Goal: Task Accomplishment & Management: Complete application form

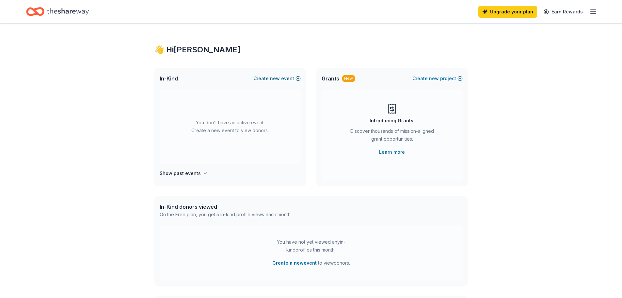
click at [289, 78] on button "Create new event" at bounding box center [277, 78] width 47 height 8
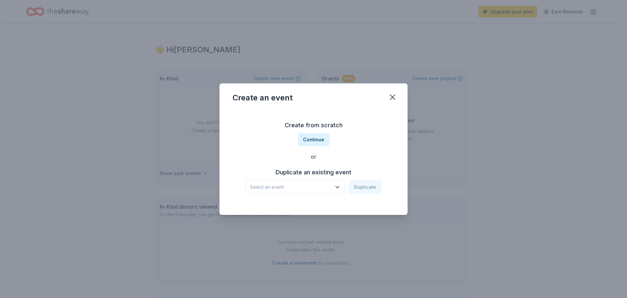
click at [325, 189] on span "Select an event" at bounding box center [291, 187] width 82 height 8
click at [318, 204] on div "Boomerang Theatre Company's Fall Online Auction" at bounding box center [296, 205] width 87 height 8
click at [368, 190] on button "Duplicate" at bounding box center [365, 187] width 33 height 14
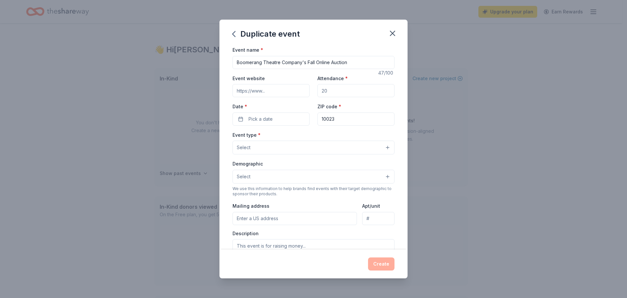
click at [283, 89] on input "Event website" at bounding box center [271, 90] width 77 height 13
type input "[DOMAIN_NAME]"
click at [332, 91] on input "Attendance *" at bounding box center [356, 90] width 77 height 13
click at [333, 91] on input "Attendance *" at bounding box center [356, 90] width 77 height 13
type input "100"
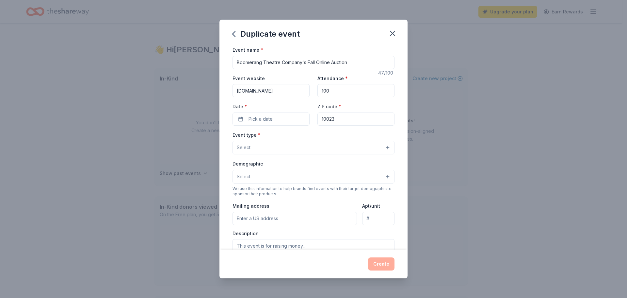
click at [398, 123] on div "Event name * Boomerang Theatre Company's Fall Online Auction 47 /100 Event webs…" at bounding box center [314, 148] width 188 height 204
click at [302, 116] on button "Pick a date" at bounding box center [271, 118] width 77 height 13
click at [303, 138] on button "Go to next month" at bounding box center [305, 136] width 9 height 9
click at [248, 192] on button "15" at bounding box center [246, 190] width 12 height 12
click at [389, 162] on div "Demographic Select" at bounding box center [314, 171] width 162 height 24
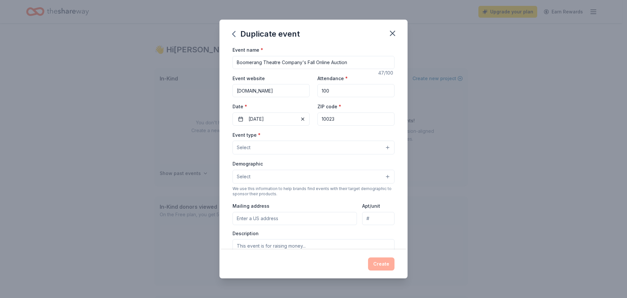
click at [311, 149] on button "Select" at bounding box center [314, 147] width 162 height 14
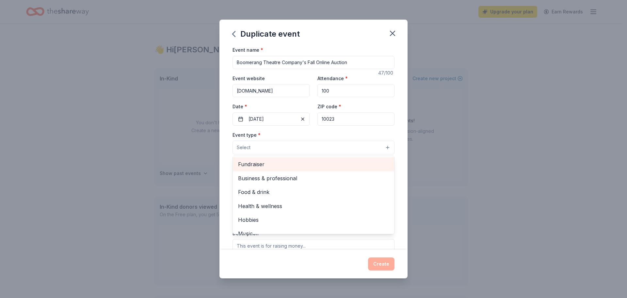
click at [279, 167] on span "Fundraiser" at bounding box center [313, 164] width 151 height 8
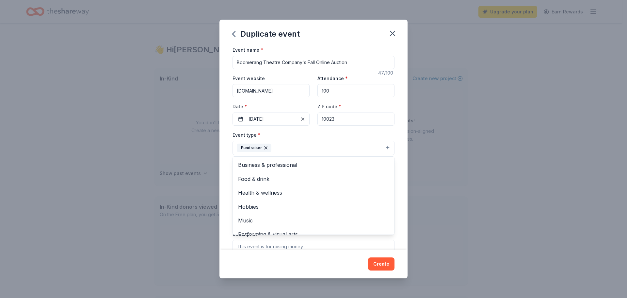
click at [396, 154] on div "Event name * Boomerang Theatre Company's Fall Online Auction 47 /100 Event webs…" at bounding box center [314, 148] width 188 height 204
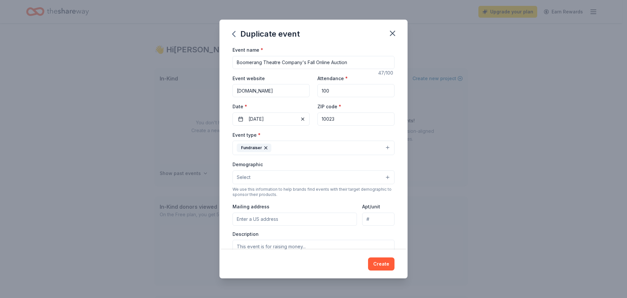
click at [294, 174] on button "Select" at bounding box center [314, 177] width 162 height 14
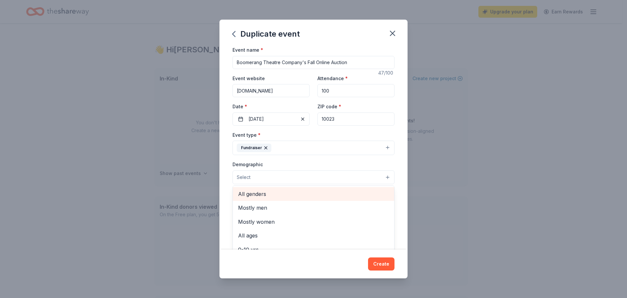
click at [267, 195] on span "All genders" at bounding box center [313, 193] width 151 height 8
click at [397, 203] on div "Event name * Boomerang Theatre Company's Fall Online Auction 47 /100 Event webs…" at bounding box center [314, 148] width 188 height 204
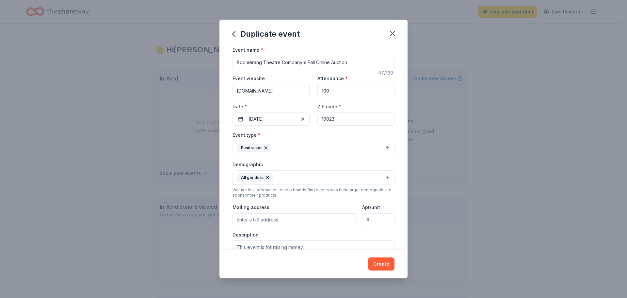
click at [299, 177] on button "All genders" at bounding box center [314, 177] width 162 height 14
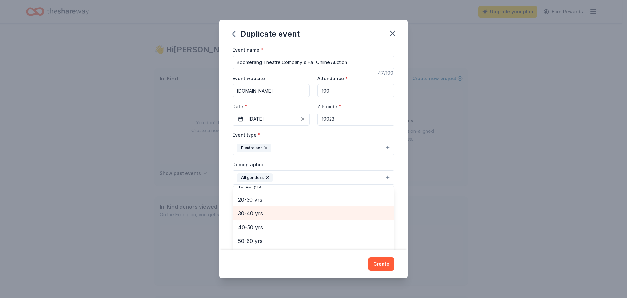
scroll to position [65, 0]
click at [280, 209] on span "30-40 yrs" at bounding box center [313, 212] width 151 height 8
click at [264, 214] on span "40-50 yrs" at bounding box center [313, 212] width 151 height 8
click at [262, 214] on span "50-60 yrs" at bounding box center [313, 214] width 151 height 8
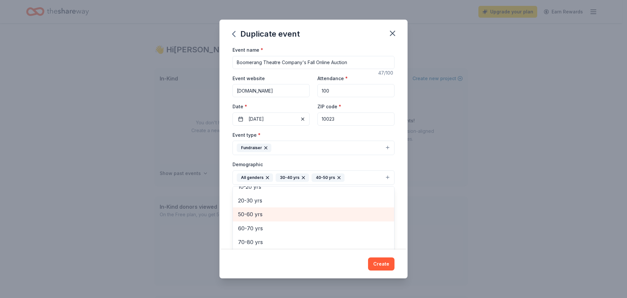
scroll to position [50, 0]
click at [281, 144] on div "Event type * Fundraiser Demographic All genders 30-40 yrs 40-50 yrs 50-60 yrs M…" at bounding box center [314, 200] width 162 height 139
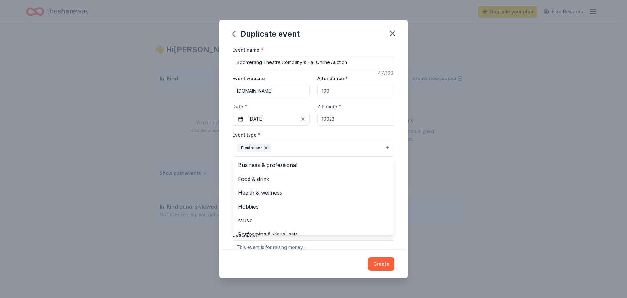
click at [282, 145] on button "Fundraiser" at bounding box center [314, 147] width 162 height 14
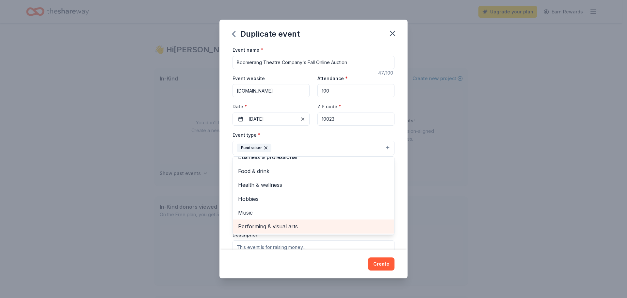
click at [289, 225] on span "Performing & visual arts" at bounding box center [313, 226] width 151 height 8
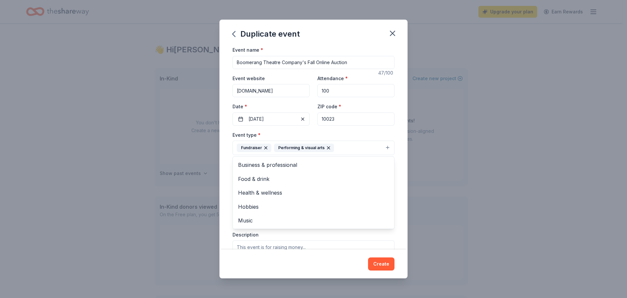
click at [224, 190] on div "Event name * Boomerang Theatre Company's Fall Online Auction 47 /100 Event webs…" at bounding box center [314, 148] width 188 height 204
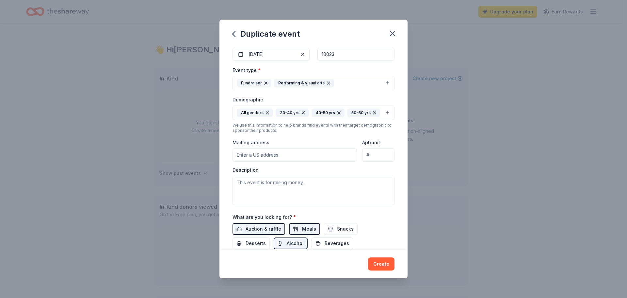
scroll to position [65, 0]
click at [304, 161] on input "Mailing address" at bounding box center [295, 154] width 124 height 13
type input "P.O. Box 237166"
type input "[GEOGRAPHIC_DATA]"
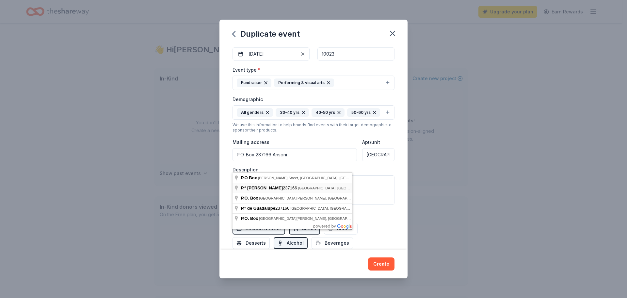
type input "P.O. [GEOGRAPHIC_DATA]"
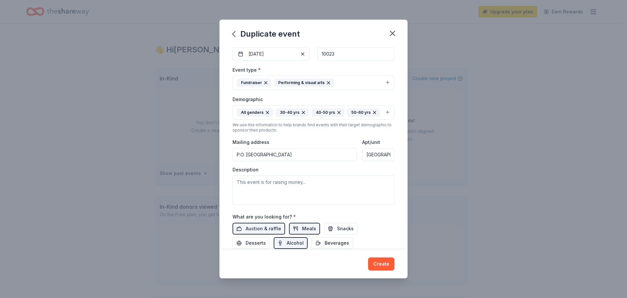
scroll to position [0, 11]
drag, startPoint x: 363, startPoint y: 167, endPoint x: 404, endPoint y: 169, distance: 40.9
click at [404, 169] on div "Event name * Boomerang Theatre Company's Fall Online Auction 47 /100 Event webs…" at bounding box center [314, 148] width 188 height 204
click at [316, 161] on input "P.O. [GEOGRAPHIC_DATA]" at bounding box center [295, 154] width 124 height 13
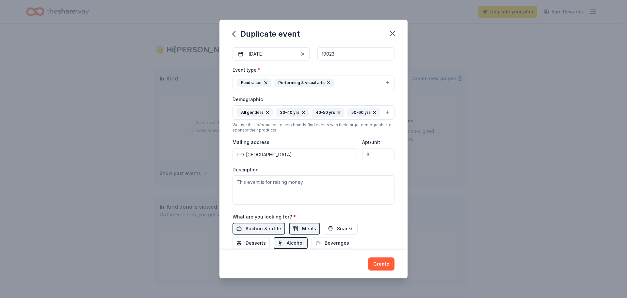
type input "P.O. [GEOGRAPHIC_DATA]"
click at [388, 179] on div "Description" at bounding box center [314, 185] width 162 height 39
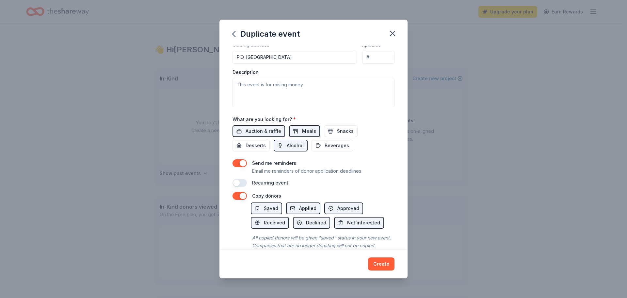
scroll to position [163, 0]
click at [304, 135] on span "Meals" at bounding box center [309, 131] width 14 height 8
click at [295, 149] on span "Alcohol" at bounding box center [295, 145] width 17 height 8
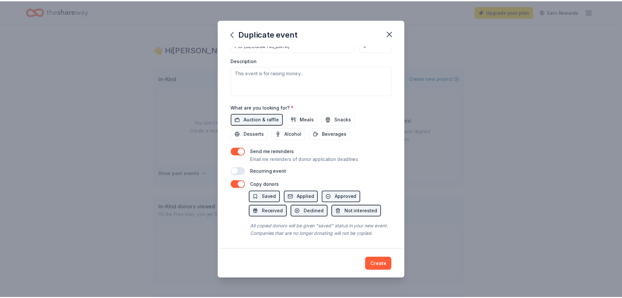
scroll to position [193, 0]
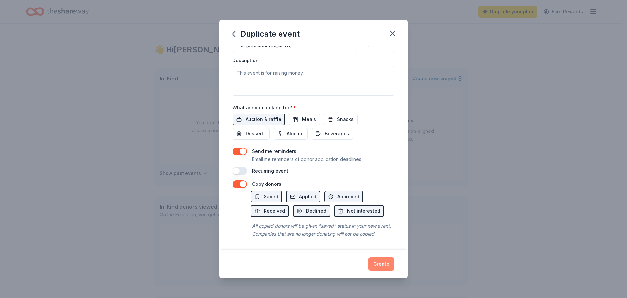
click at [381, 265] on button "Create" at bounding box center [381, 263] width 26 height 13
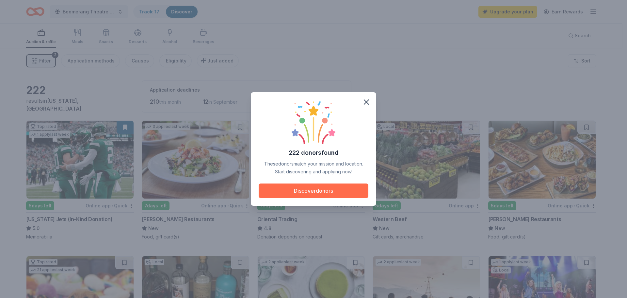
click at [321, 192] on button "Discover donors" at bounding box center [314, 190] width 110 height 14
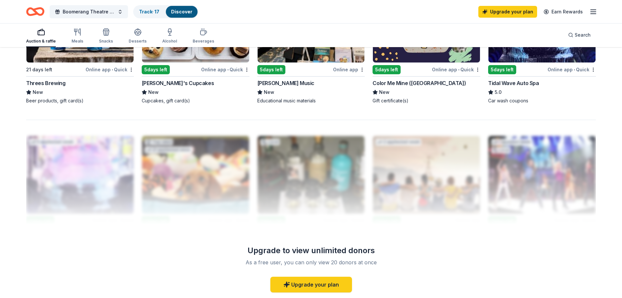
scroll to position [555, 0]
